Goal: Navigation & Orientation: Go to known website

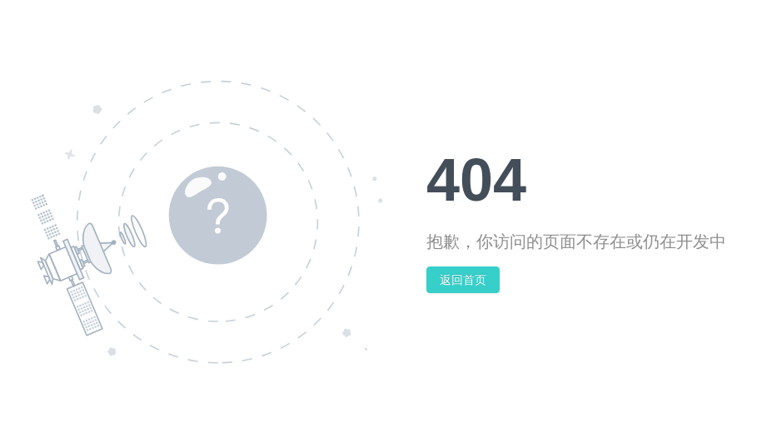
click at [468, 279] on button "返回首页" at bounding box center [463, 280] width 73 height 27
click at [451, 269] on button "返回首页" at bounding box center [463, 280] width 73 height 27
drag, startPoint x: 451, startPoint y: 269, endPoint x: 484, endPoint y: 37, distance: 234.9
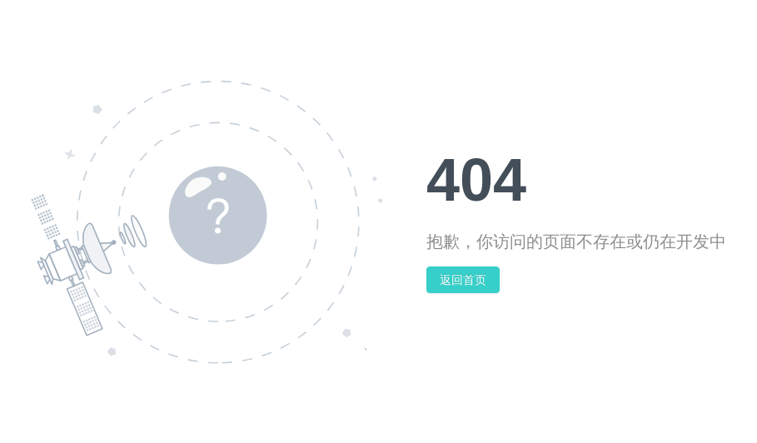
click at [453, 241] on div "404 抱歉，你访问的页面不存在或仍在开发中 返回首页" at bounding box center [577, 221] width 300 height 143
